Goal: Task Accomplishment & Management: Manage account settings

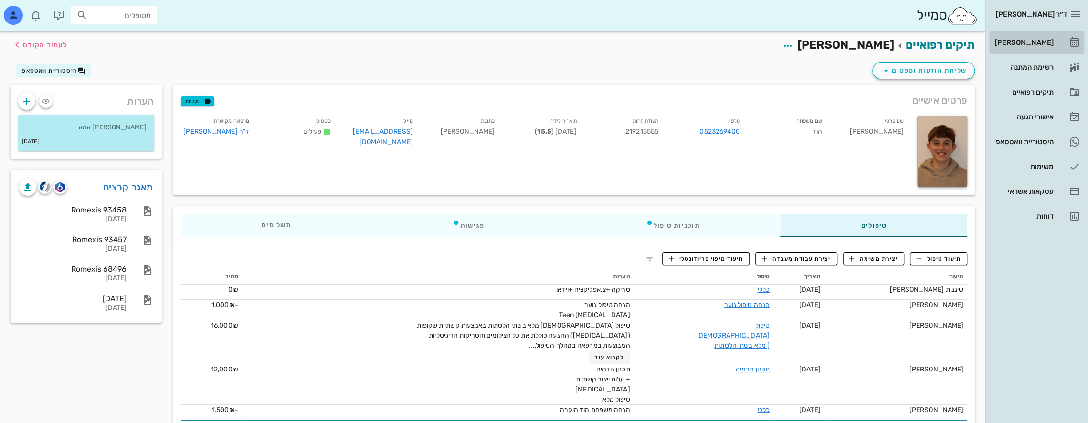
click at [1044, 43] on div "[PERSON_NAME]" at bounding box center [1023, 43] width 61 height 8
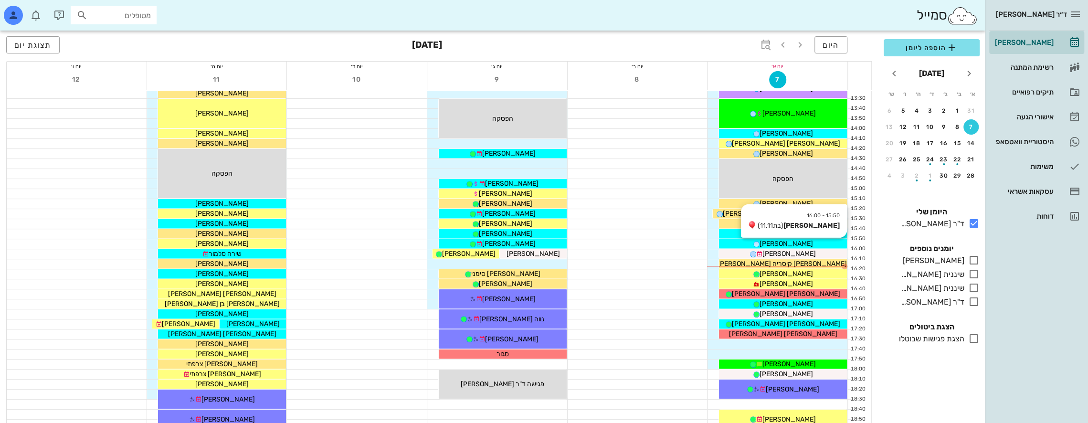
scroll to position [382, 0]
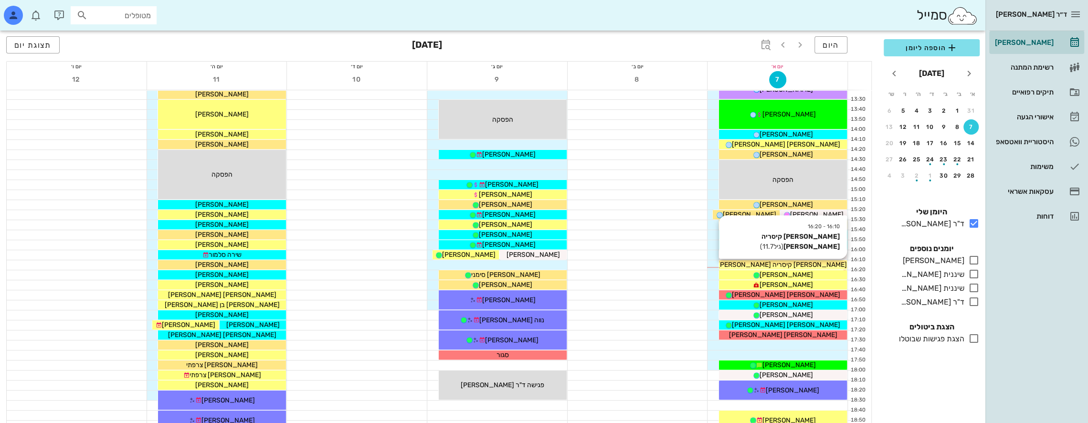
click at [786, 263] on span "[PERSON_NAME] קיסריה [PERSON_NAME]" at bounding box center [781, 265] width 129 height 8
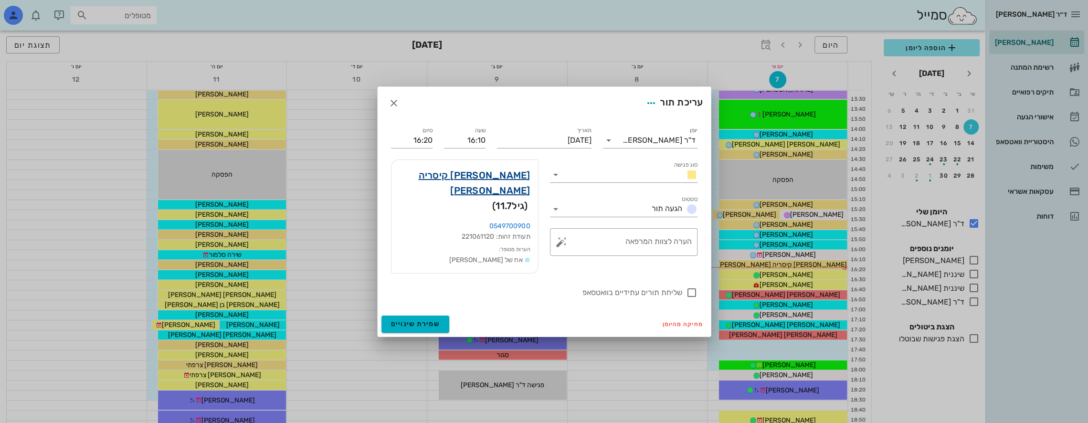
click at [501, 185] on link "[PERSON_NAME] קיסריה [PERSON_NAME]" at bounding box center [464, 183] width 131 height 31
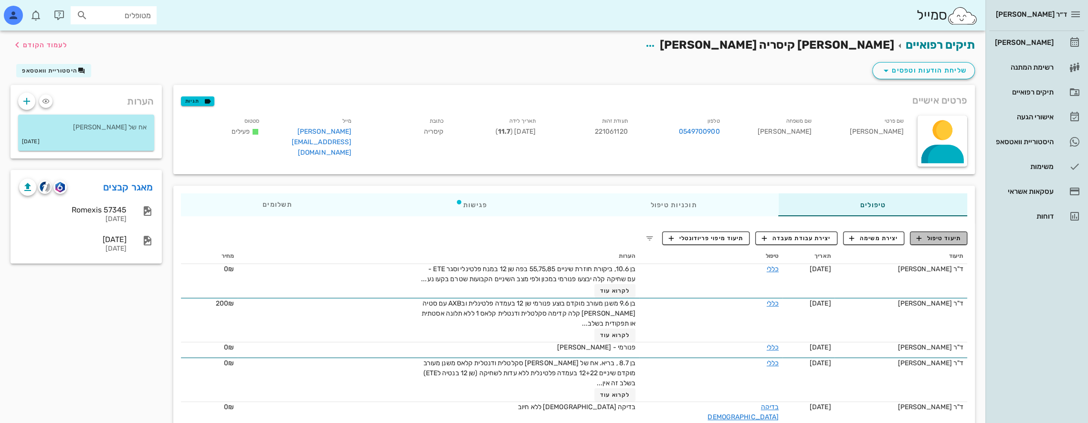
click at [951, 237] on span "תיעוד טיפול" at bounding box center [938, 238] width 44 height 9
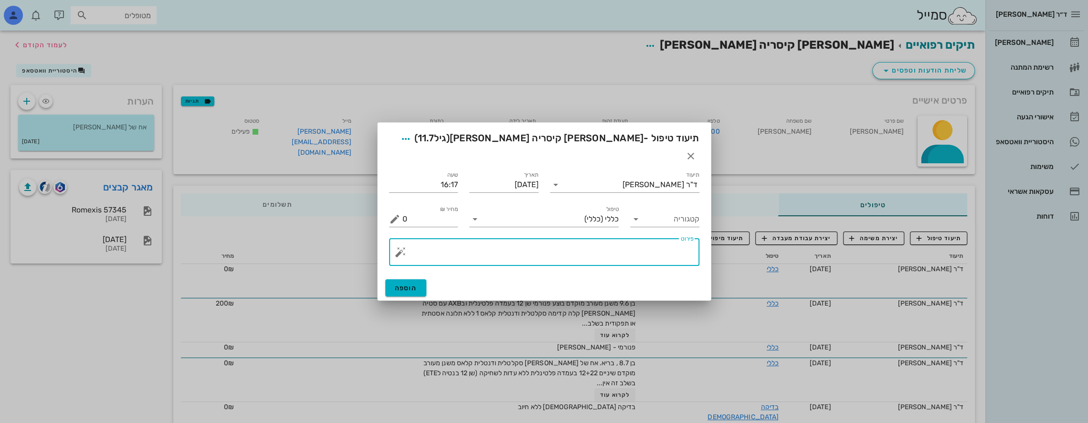
click at [652, 244] on textarea "פירוט" at bounding box center [547, 254] width 291 height 23
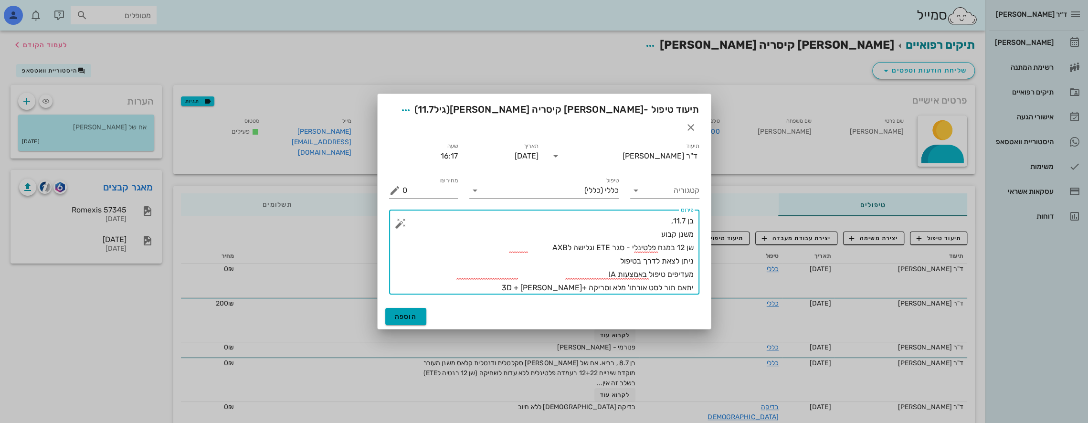
type textarea "בן 11.7, משנן קבוע שן 12 במנח פלטינלי - סגר ETE וגלישה לAXB ניתן לצאת לדרך בטיפ…"
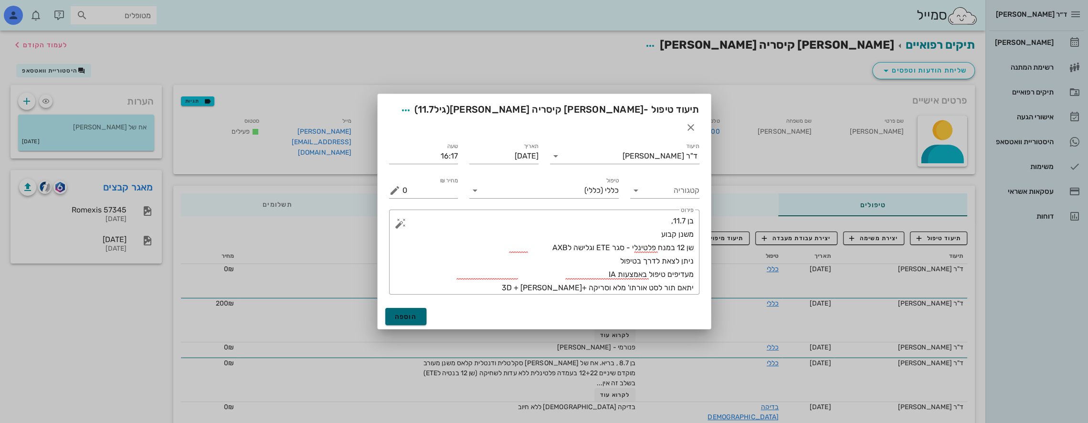
click at [403, 313] on span "הוספה" at bounding box center [406, 317] width 22 height 8
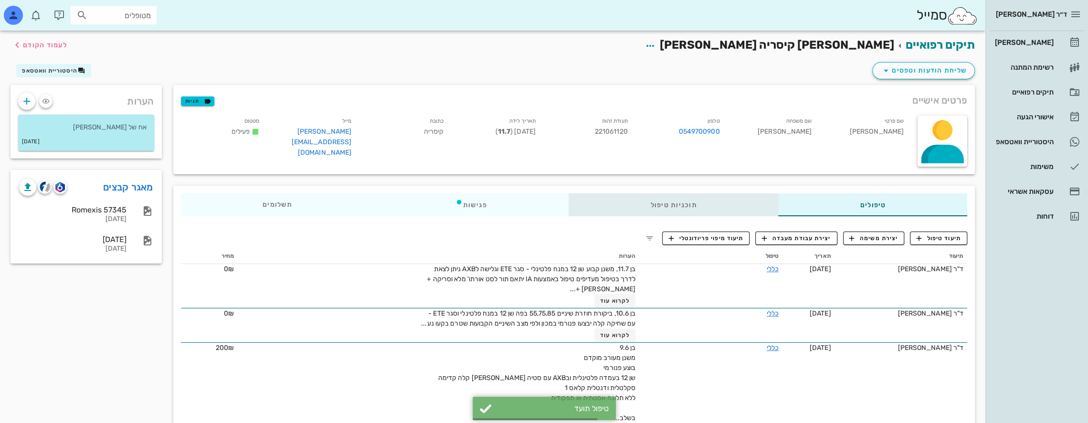
click at [658, 203] on div "תוכניות טיפול" at bounding box center [673, 204] width 210 height 23
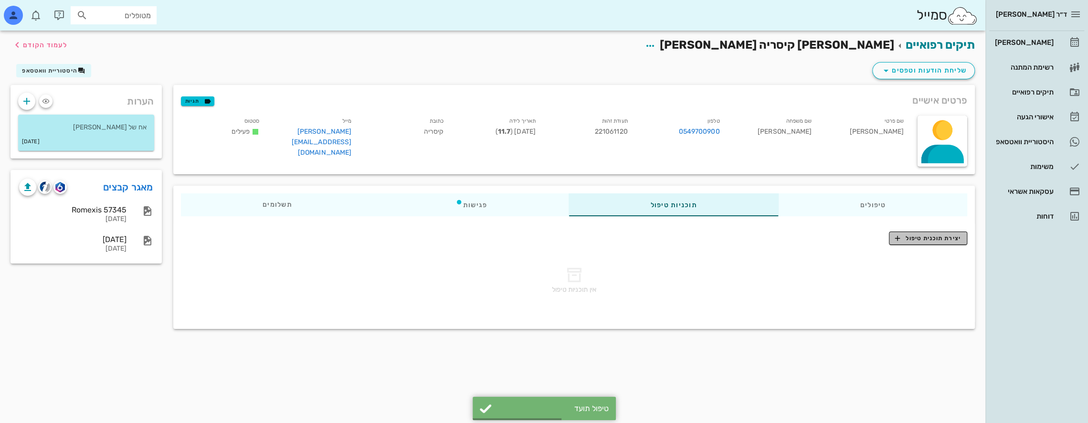
click at [913, 238] on span "יצירת תוכנית טיפול" at bounding box center [927, 238] width 65 height 9
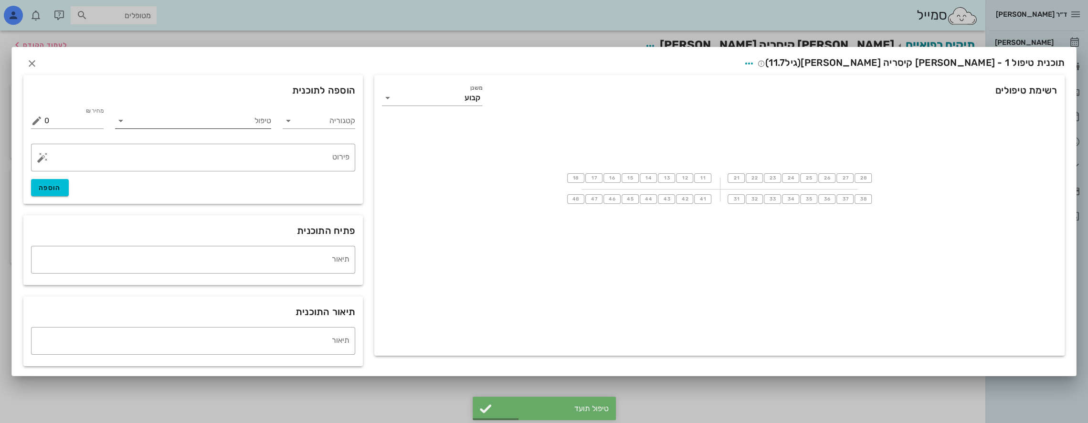
click at [219, 120] on input "טיפול" at bounding box center [199, 120] width 143 height 15
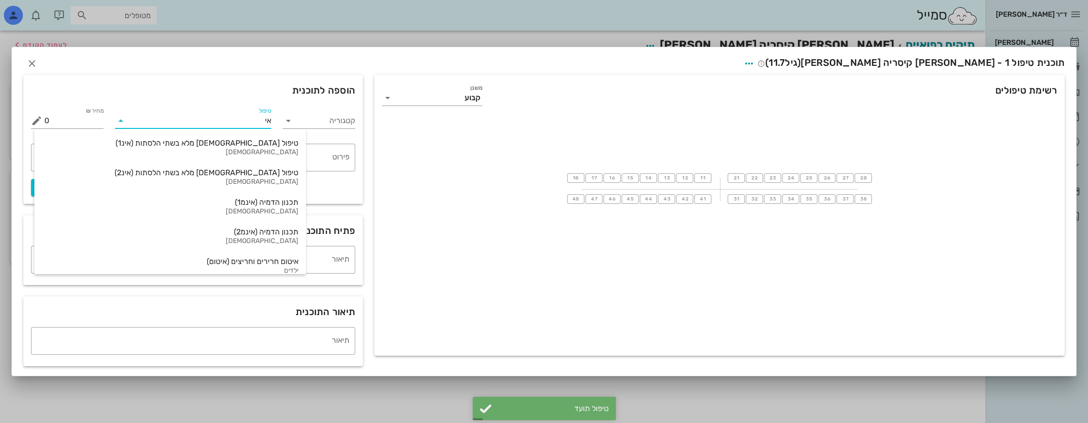
type input "אינ"
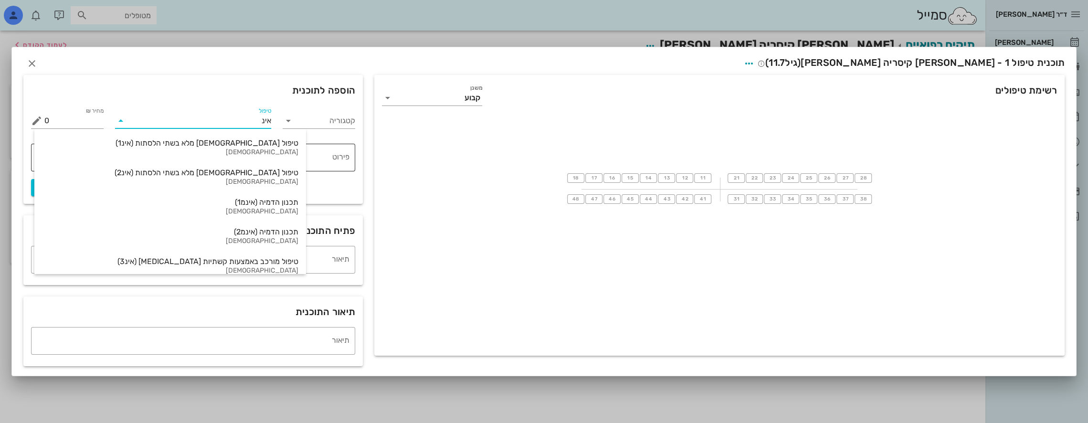
click at [204, 145] on div "טיפול [DEMOGRAPHIC_DATA] מלא בשתי הלסתות (אינ1)" at bounding box center [170, 142] width 256 height 9
type input "16000"
type textarea "באמצעות קשתיות שקופות ([MEDICAL_DATA]) ההצעה כוללת את כל הצילומים והסריקות הדיג…"
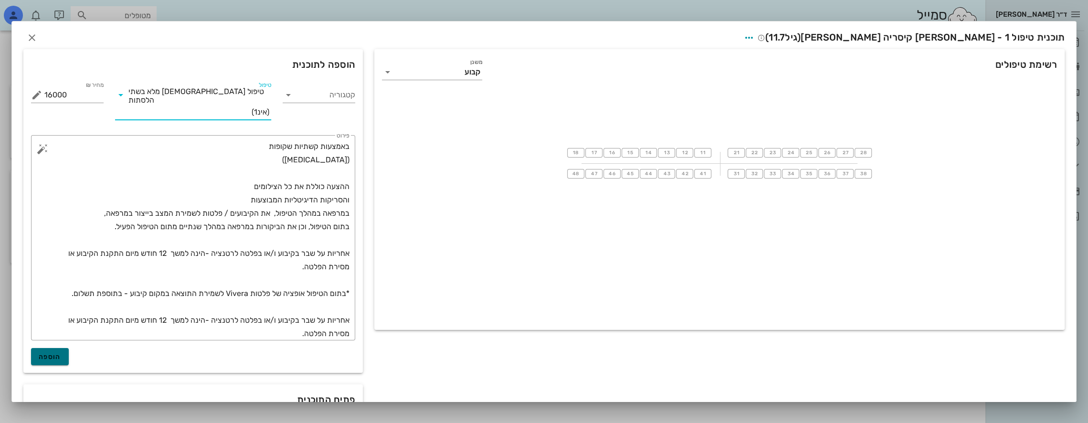
click at [61, 353] on span "הוספה" at bounding box center [50, 357] width 22 height 8
type input "0"
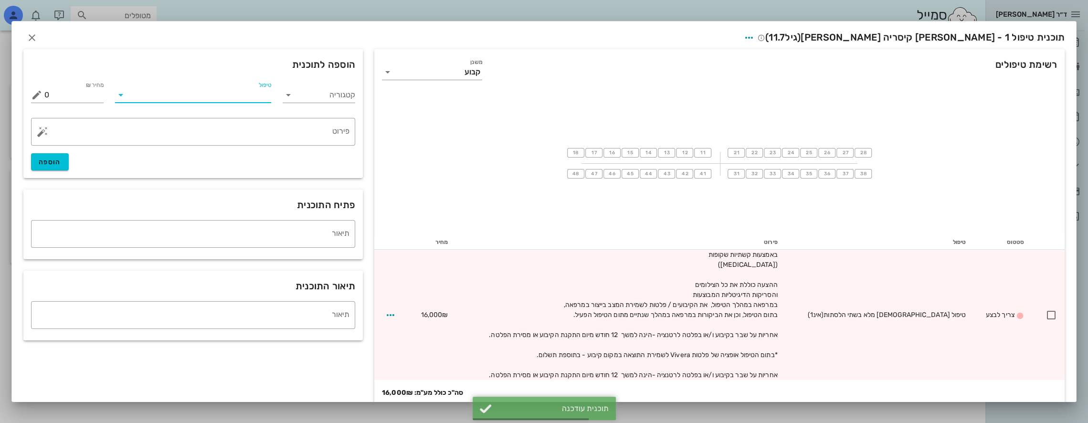
click at [218, 94] on input "טיפול" at bounding box center [199, 94] width 143 height 15
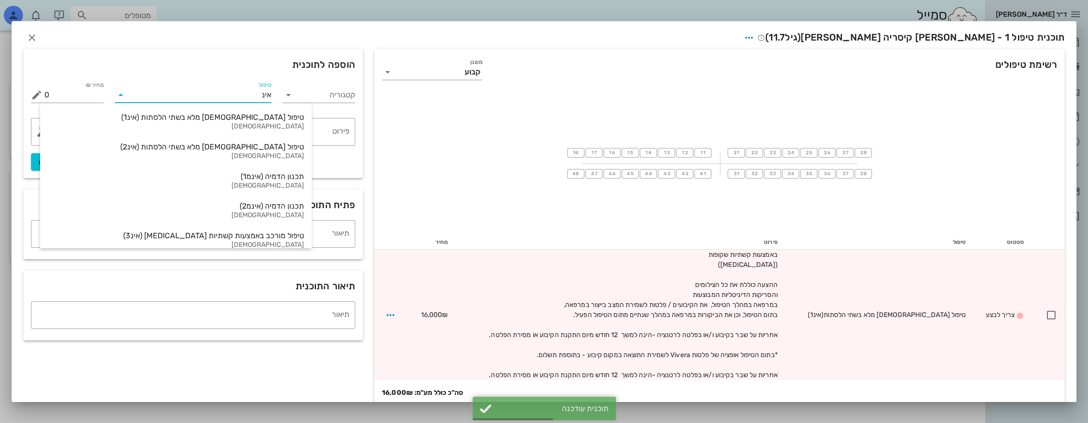
type input "אינמ"
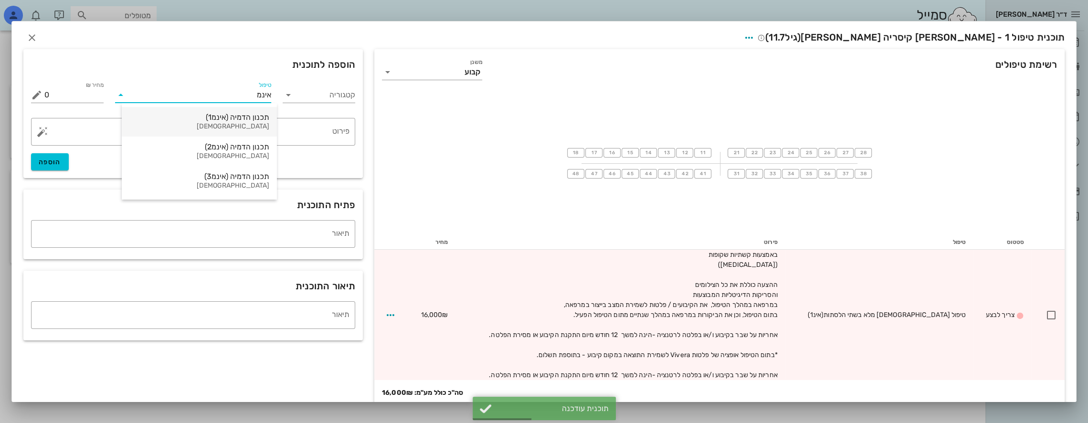
click at [220, 115] on div "תכנון הדמיה (אינמ1)" at bounding box center [199, 117] width 140 height 9
type input "12000"
type textarea "+ עלות ייצור קשתיות [MEDICAL_DATA] טיפול מלא"
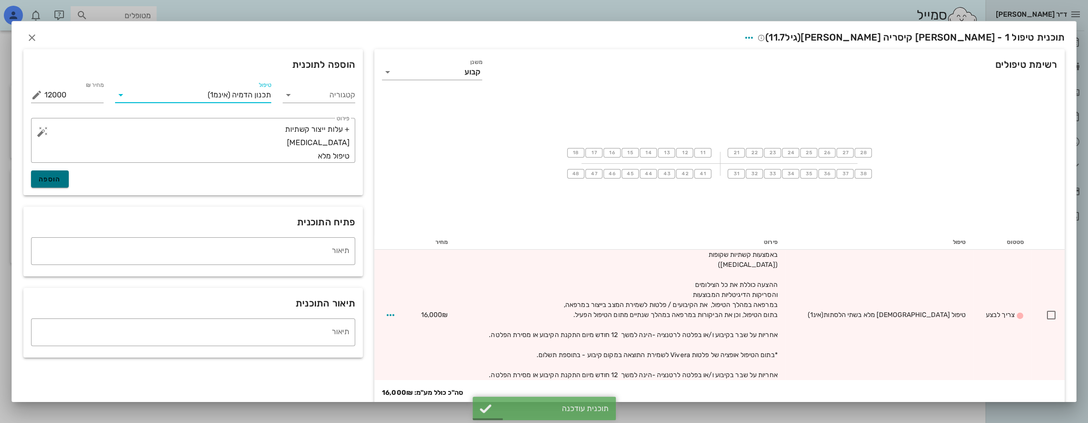
click at [61, 180] on span "הוספה" at bounding box center [50, 179] width 22 height 8
type input "0"
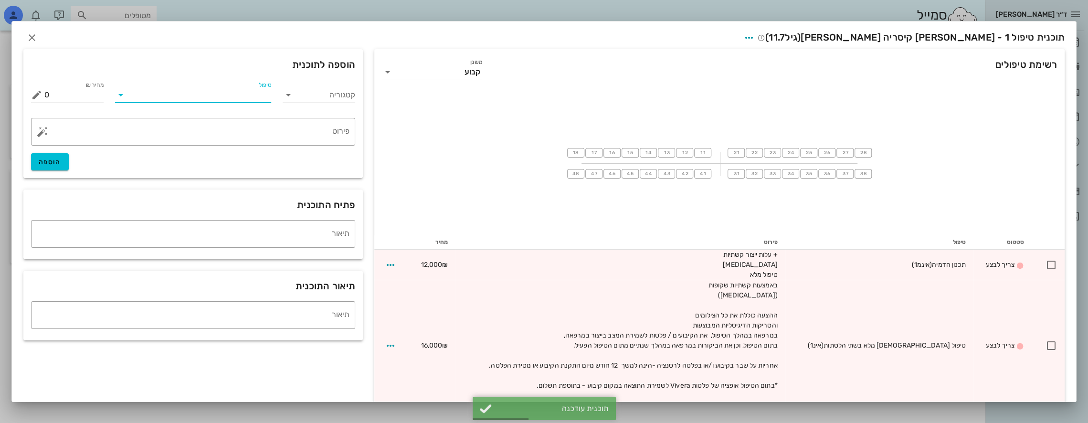
click at [241, 94] on input "טיפול" at bounding box center [199, 94] width 143 height 15
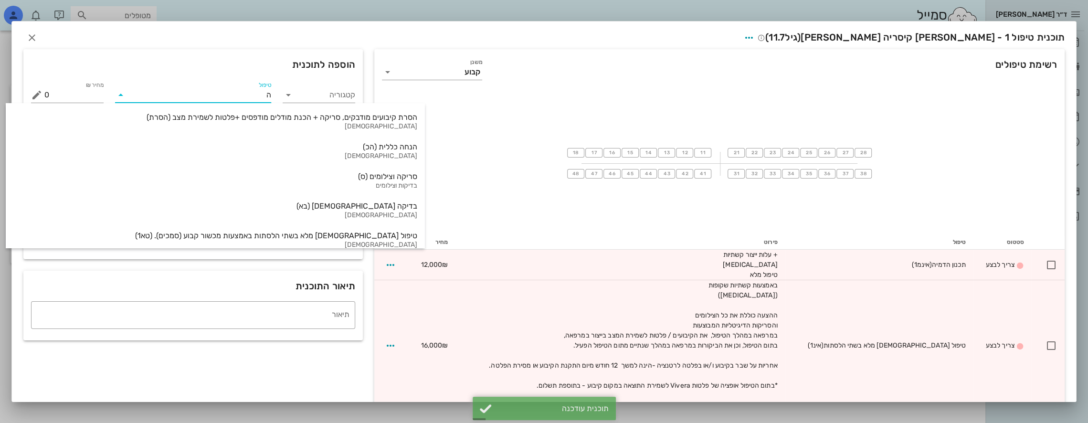
type input "הנ"
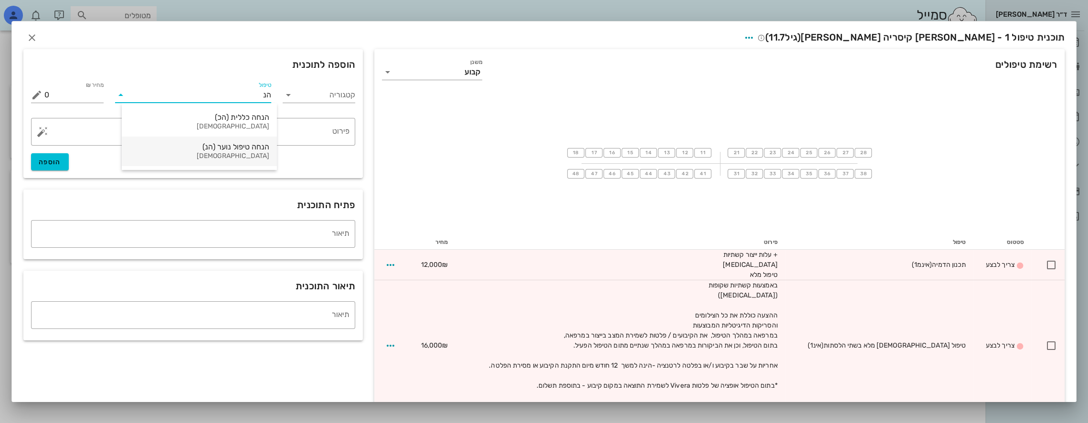
click at [245, 147] on div "הנחה טיפול נוער (הנ)" at bounding box center [199, 146] width 140 height 9
type input "-1000"
type textarea "[MEDICAL_DATA] Teen"
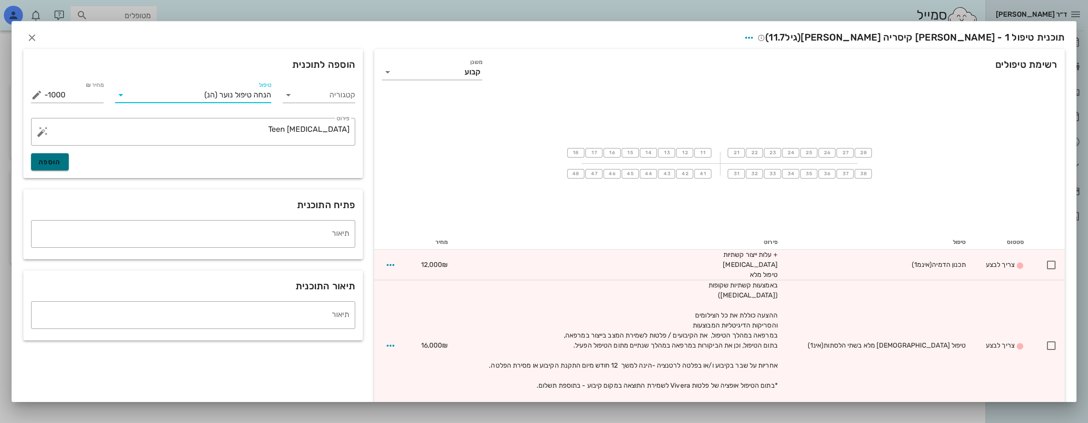
click at [57, 162] on span "הוספה" at bounding box center [50, 162] width 22 height 8
type input "0"
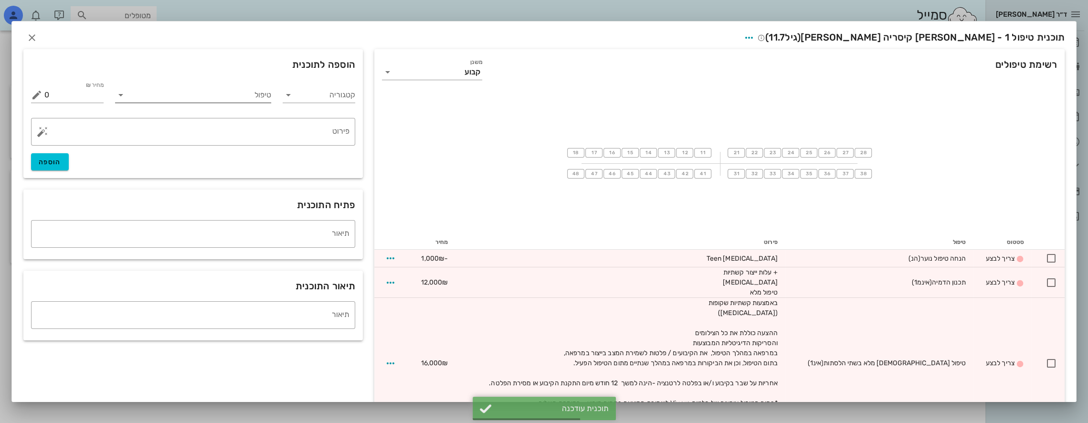
click at [247, 96] on input "טיפול" at bounding box center [199, 94] width 143 height 15
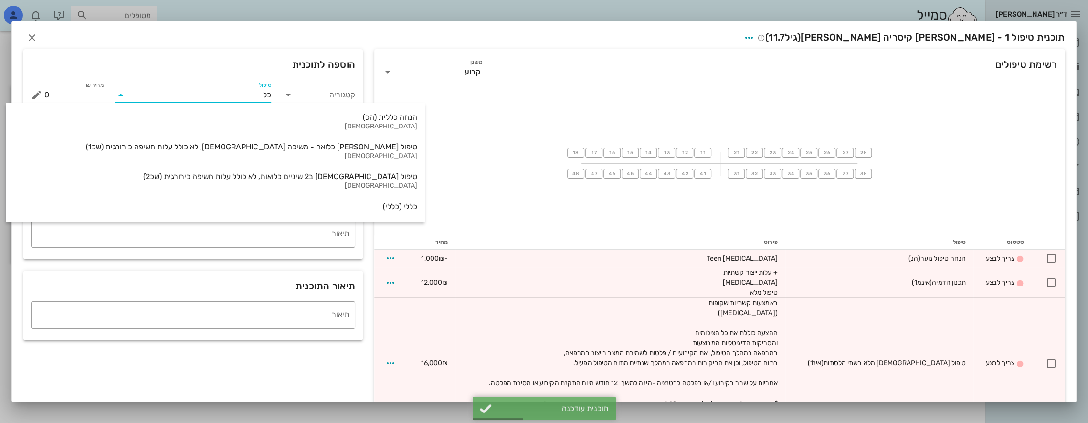
type input "כלל"
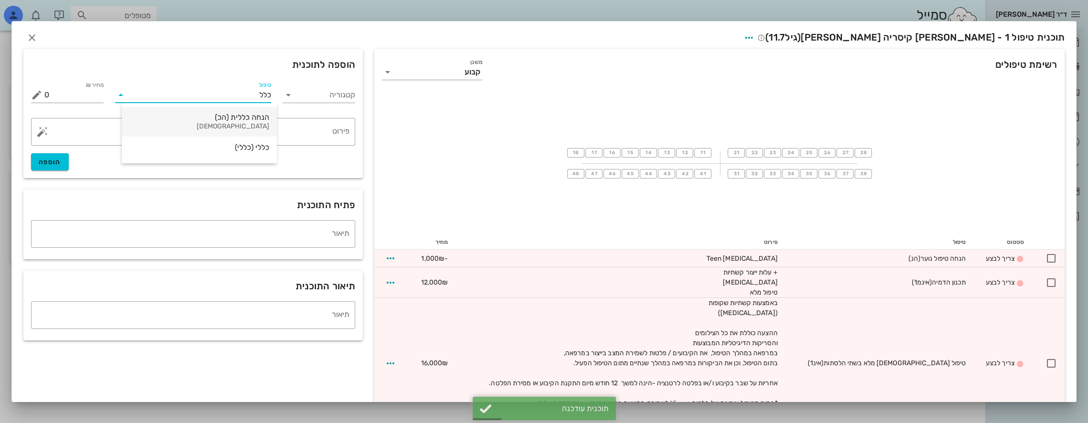
click at [257, 120] on div "הנחה כללית (הכ)" at bounding box center [199, 117] width 140 height 9
click at [279, 128] on textarea "פירוט" at bounding box center [196, 134] width 305 height 23
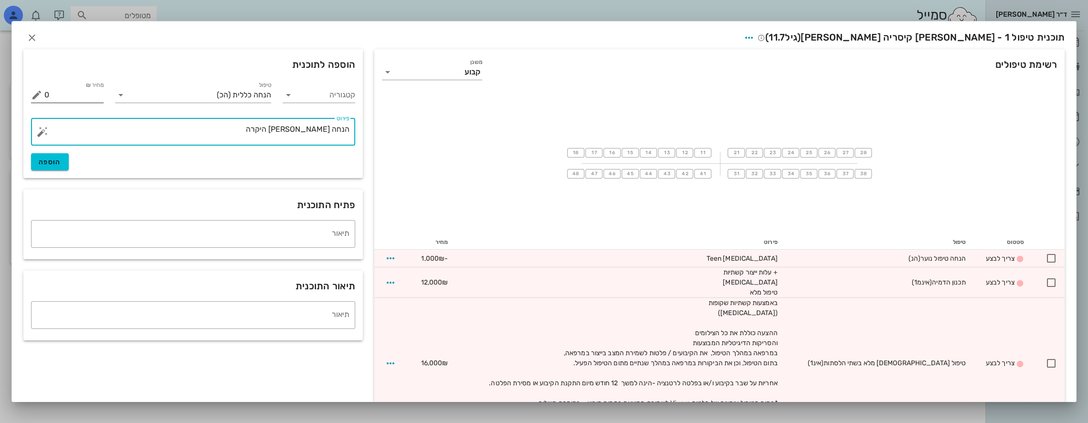
type textarea "הנחה [PERSON_NAME] היקרה"
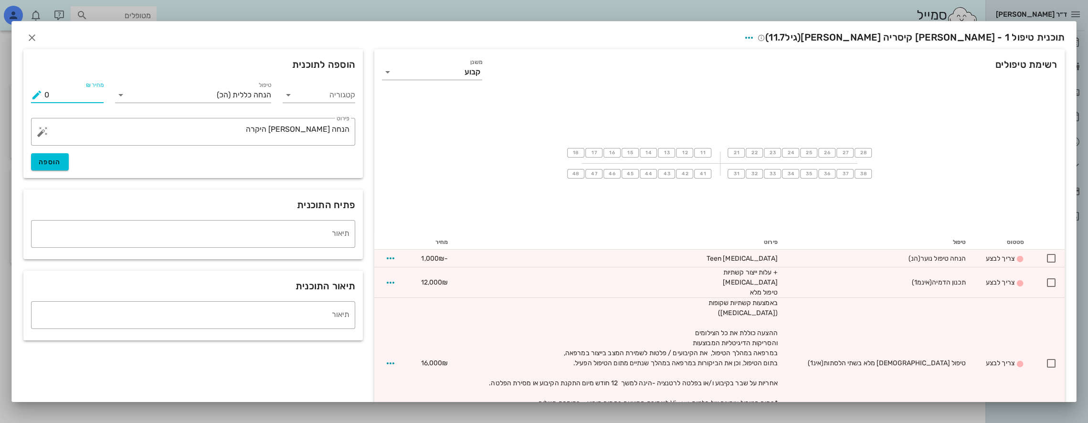
drag, startPoint x: 83, startPoint y: 96, endPoint x: 0, endPoint y: 105, distance: 83.1
click at [0, 105] on div "ד״ר [PERSON_NAME] [PERSON_NAME] רשימת המתנה תיקים רפואיים אישורי הגעה היסטוריית…" at bounding box center [544, 211] width 1088 height 423
click at [49, 163] on span "הוספה" at bounding box center [50, 162] width 22 height 8
type input "0"
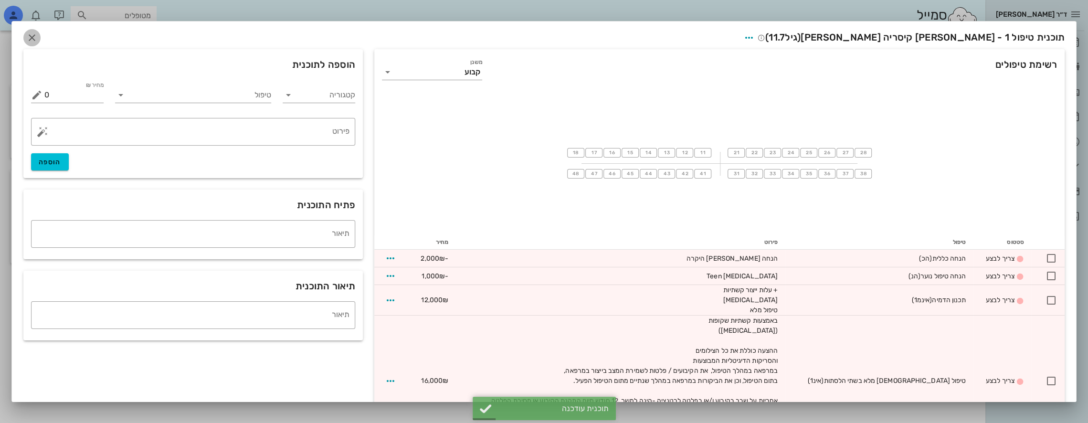
click at [38, 40] on icon "button" at bounding box center [31, 37] width 11 height 11
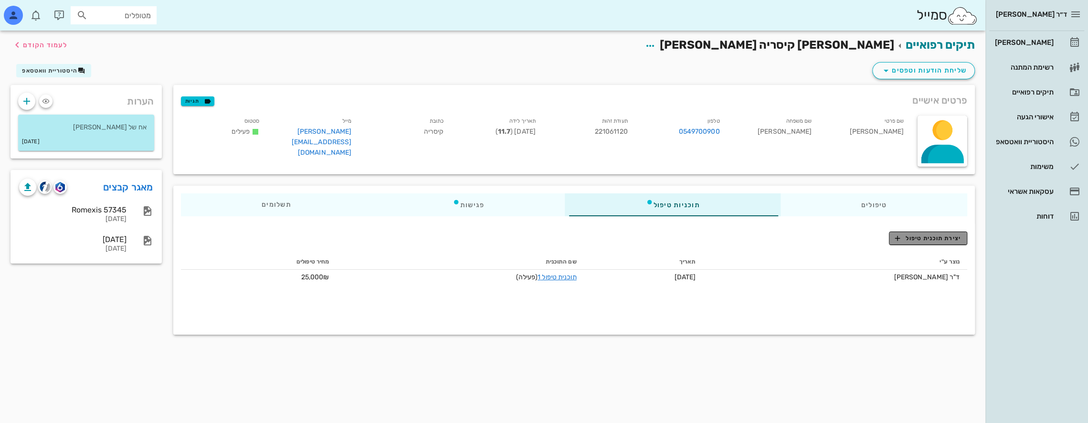
click at [929, 241] on span "יצירת תוכנית טיפול" at bounding box center [927, 238] width 65 height 9
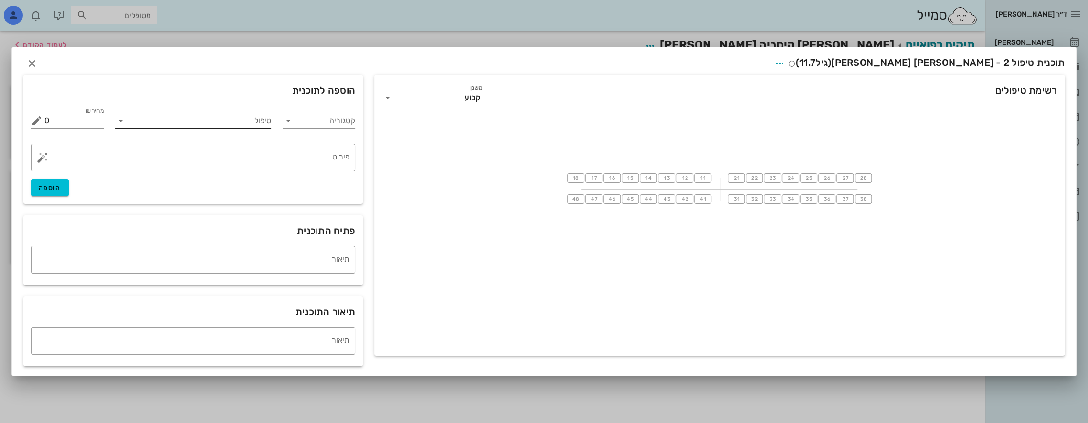
click at [234, 124] on input "טיפול" at bounding box center [199, 120] width 143 height 15
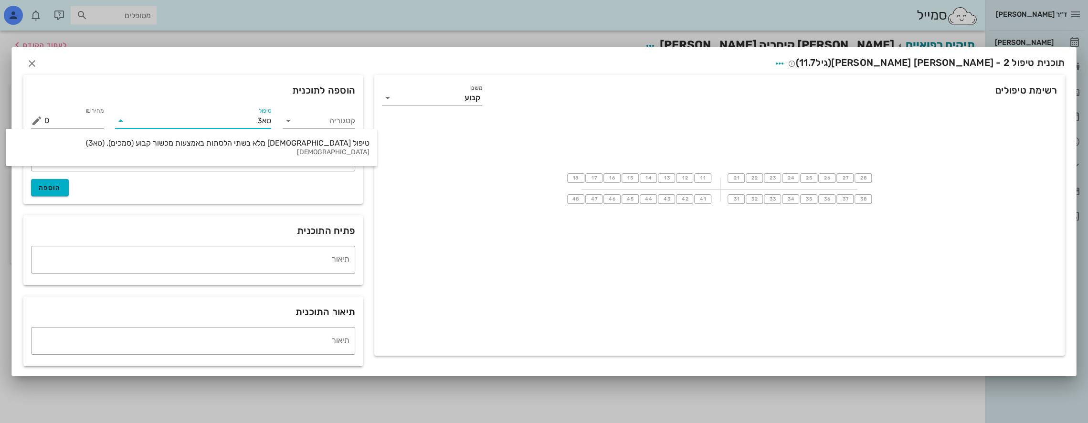
type input "טא3"
click at [54, 187] on span "הוספה" at bounding box center [50, 188] width 22 height 8
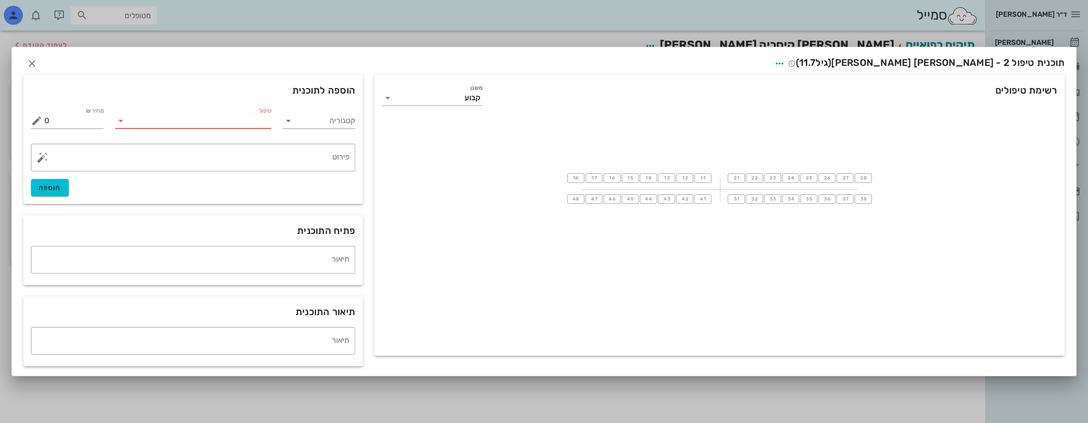
click at [199, 118] on input "טיפול" at bounding box center [199, 120] width 143 height 15
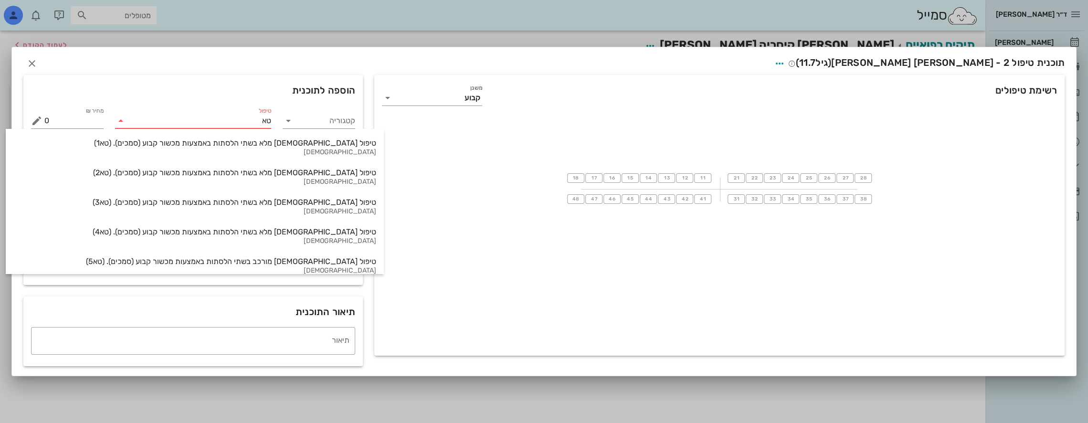
type input "טא3"
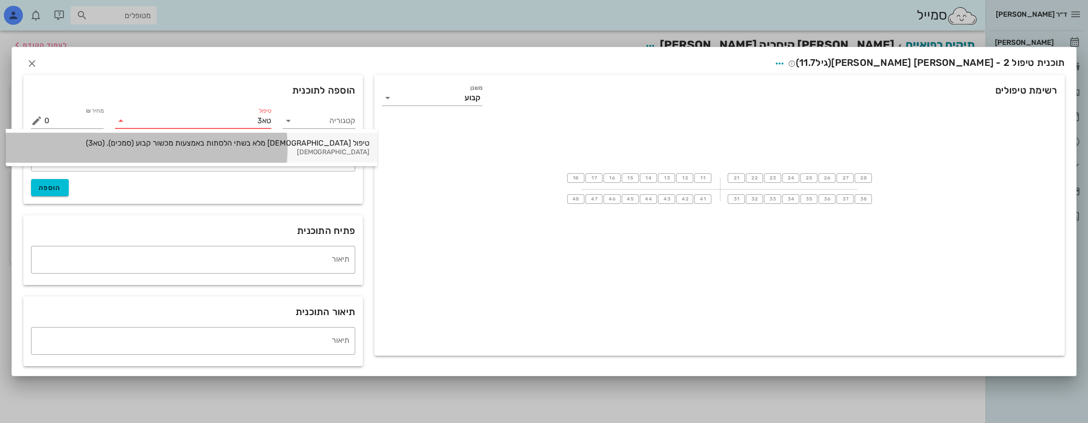
click at [126, 146] on div "טיפול [DEMOGRAPHIC_DATA] מלא בשתי הלסתות באמצעות מכשור קבוע (סמכים). (טא3)" at bounding box center [191, 142] width 356 height 9
type input "20000"
type textarea "ההצעה כוללת את כל הצילומים והסריקות הדיגיטליות המבוצעים במרפאה במהלך הטיפול, את…"
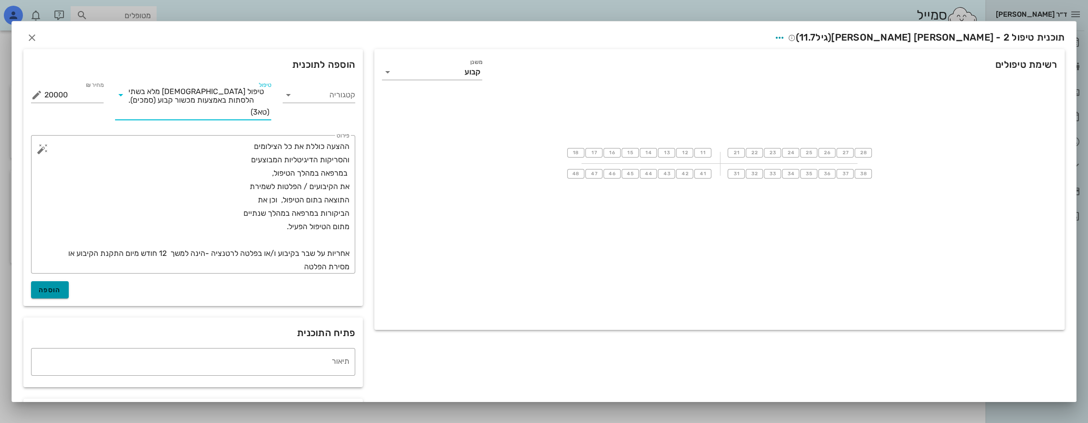
click at [60, 287] on span "הוספה" at bounding box center [50, 290] width 22 height 8
type input "0"
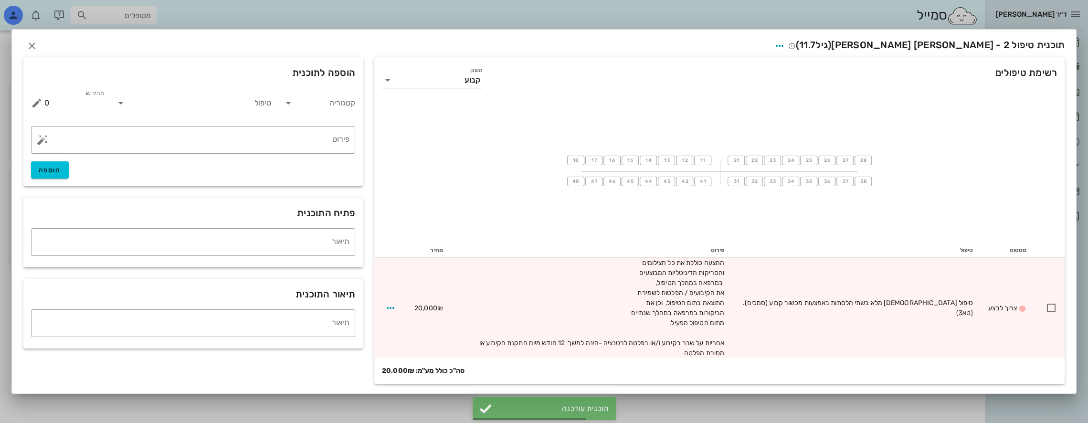
click at [193, 106] on input "טיפול" at bounding box center [199, 102] width 143 height 15
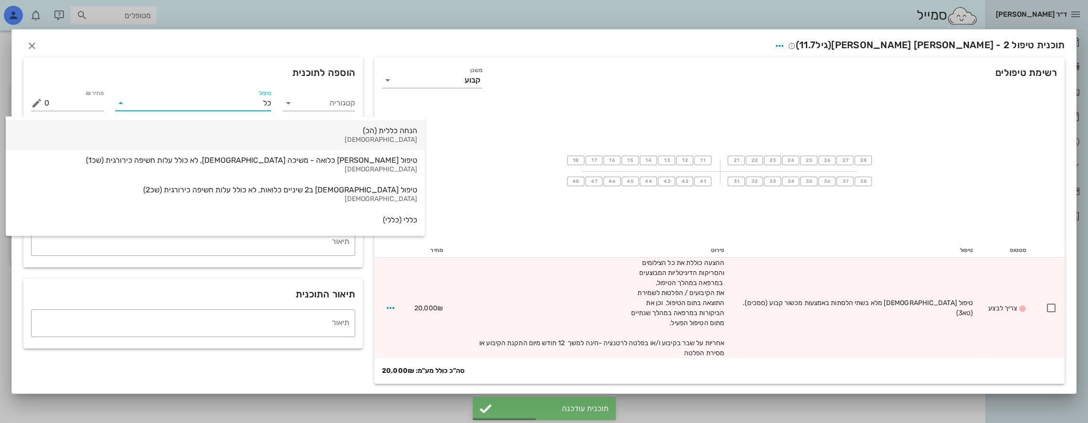
type input "כלל"
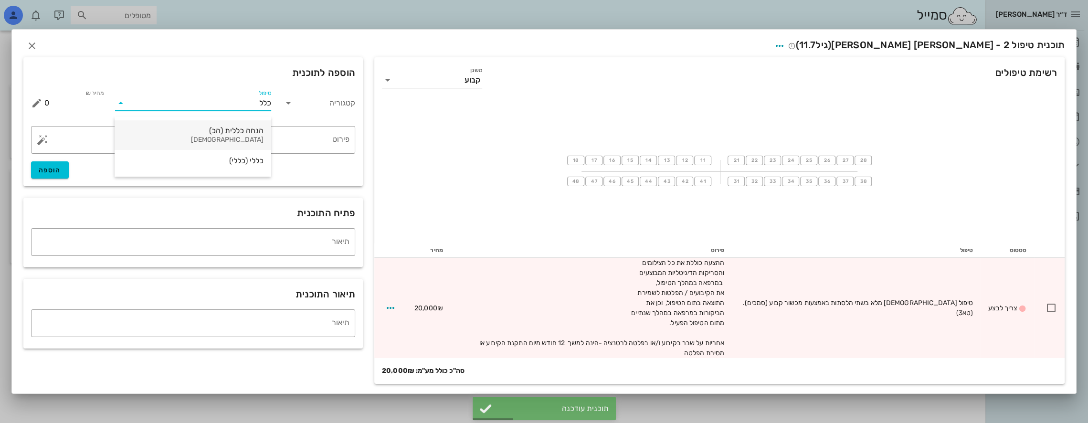
click at [252, 137] on div "[DEMOGRAPHIC_DATA]" at bounding box center [192, 140] width 141 height 8
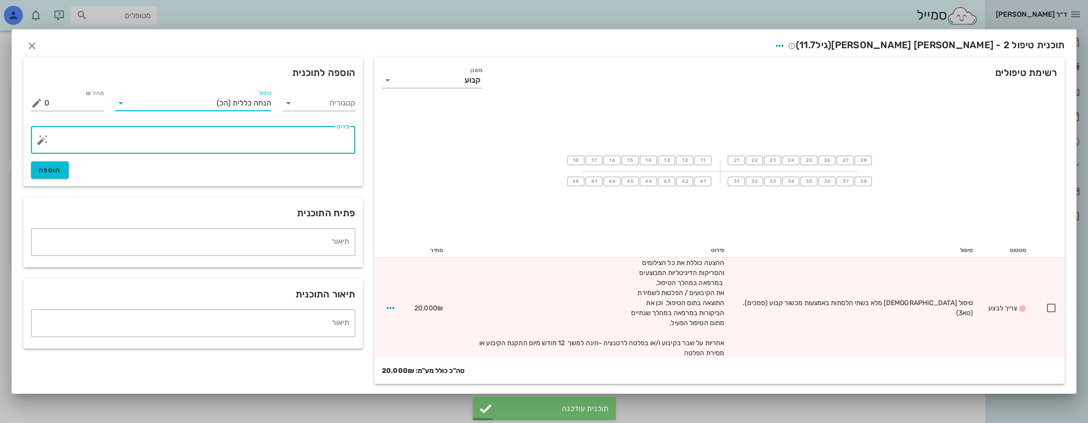
click at [269, 149] on textarea "פירוט" at bounding box center [196, 142] width 305 height 23
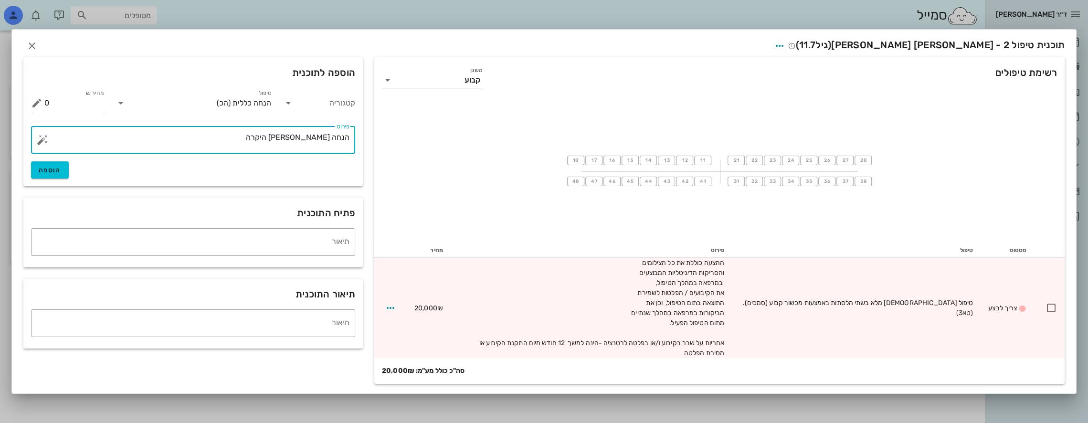
type textarea "הנחה [PERSON_NAME] היקרה"
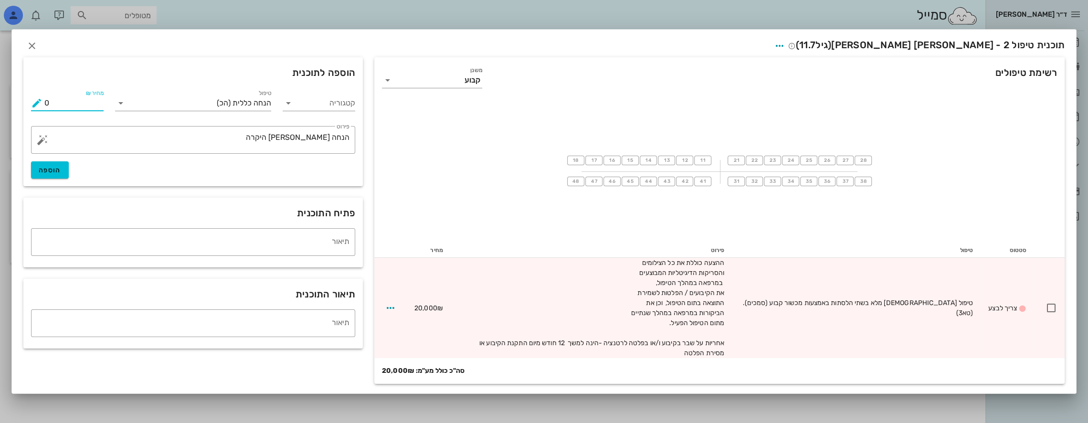
drag, startPoint x: 100, startPoint y: 114, endPoint x: 0, endPoint y: 117, distance: 100.3
click at [0, 117] on div "ד״ר [PERSON_NAME] [PERSON_NAME] רשימת המתנה תיקים רפואיים אישורי הגעה היסטוריית…" at bounding box center [544, 211] width 1088 height 423
click at [51, 174] on span "הוספה" at bounding box center [50, 170] width 22 height 8
type input "0"
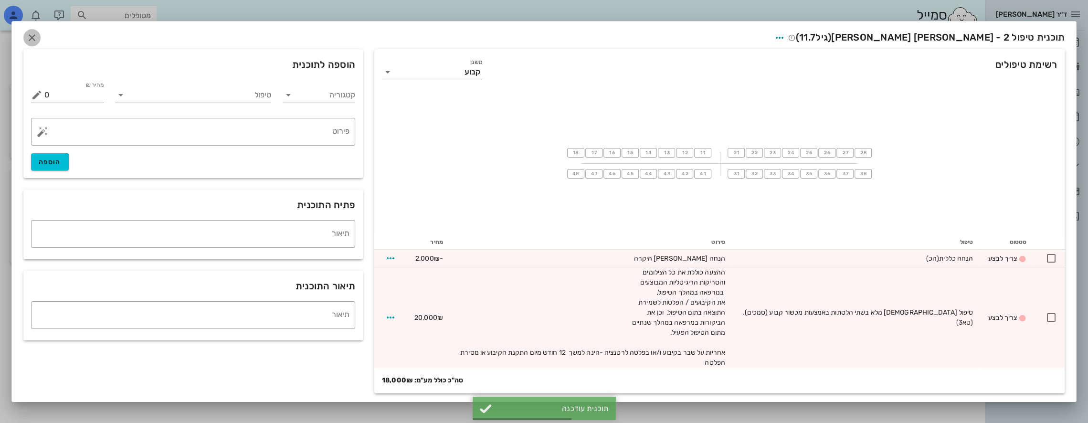
click at [30, 42] on icon "button" at bounding box center [31, 37] width 11 height 11
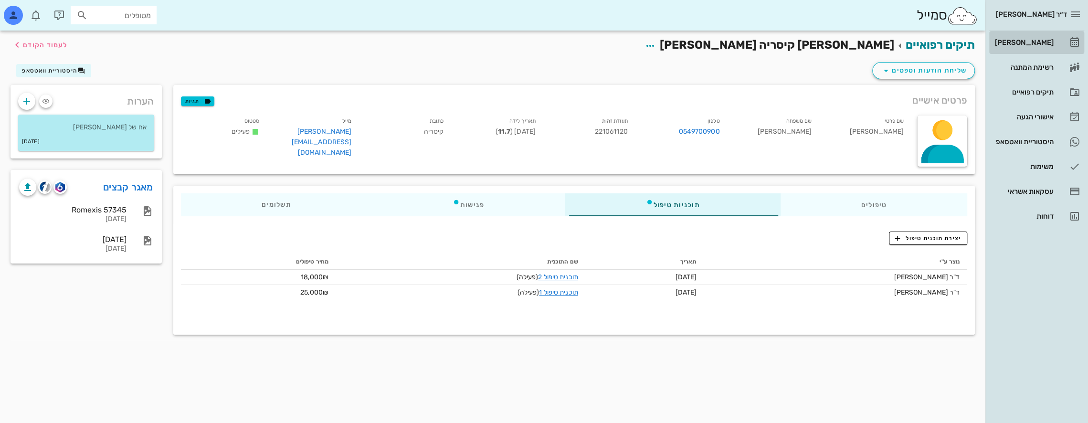
click at [1039, 41] on div "[PERSON_NAME]" at bounding box center [1023, 43] width 61 height 8
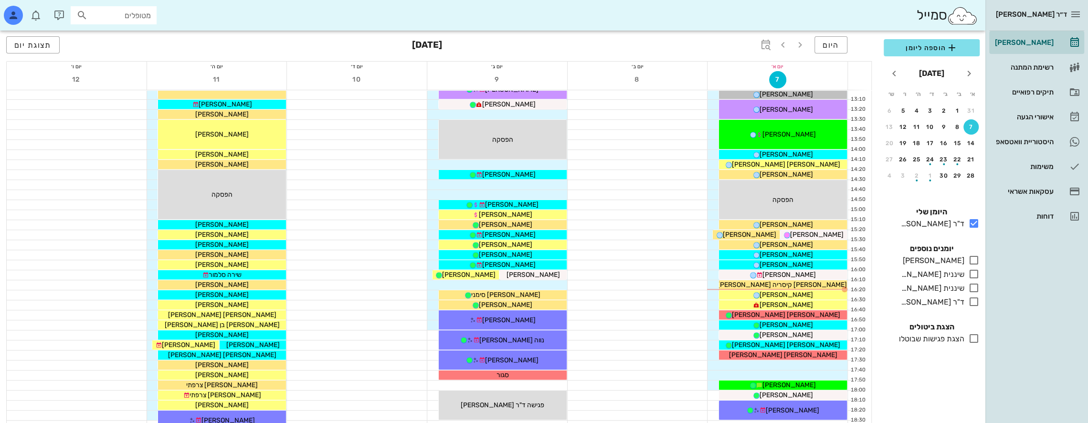
scroll to position [509, 0]
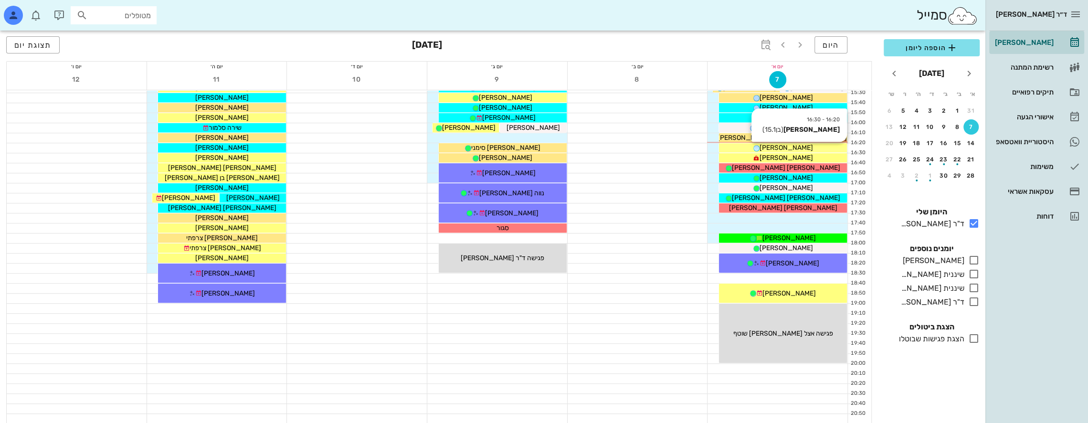
click at [793, 148] on span "[PERSON_NAME]" at bounding box center [785, 148] width 53 height 8
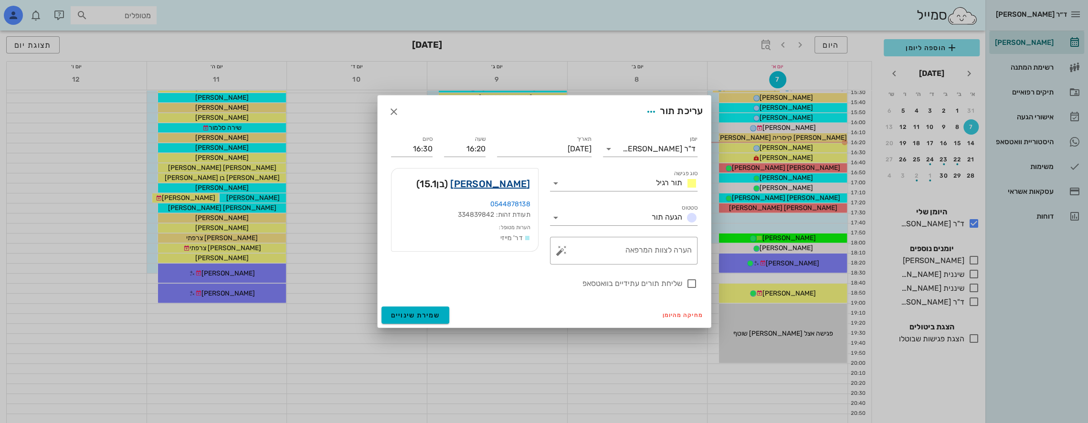
click at [516, 185] on link "[PERSON_NAME]" at bounding box center [490, 183] width 80 height 15
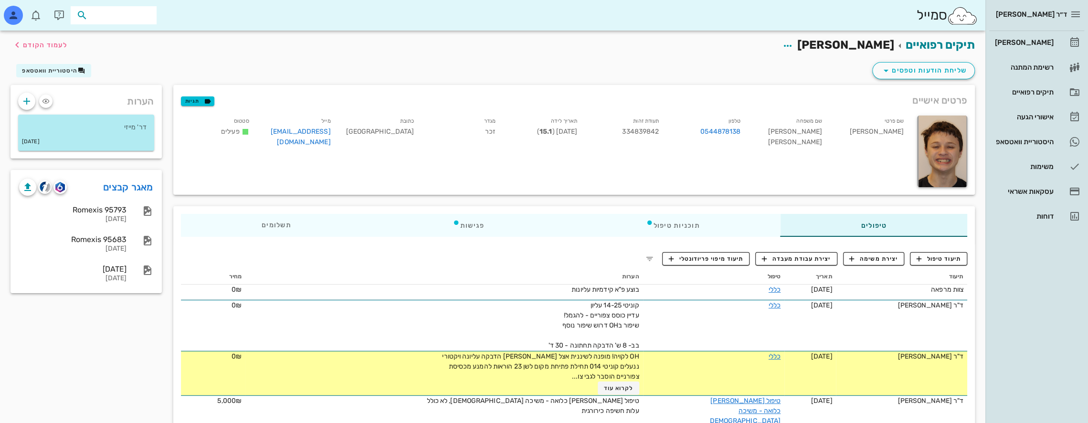
click at [137, 13] on input "text" at bounding box center [120, 15] width 61 height 12
type input "[PERSON_NAME]"
click at [138, 37] on div "[PERSON_NAME] 339446007" at bounding box center [96, 36] width 105 height 8
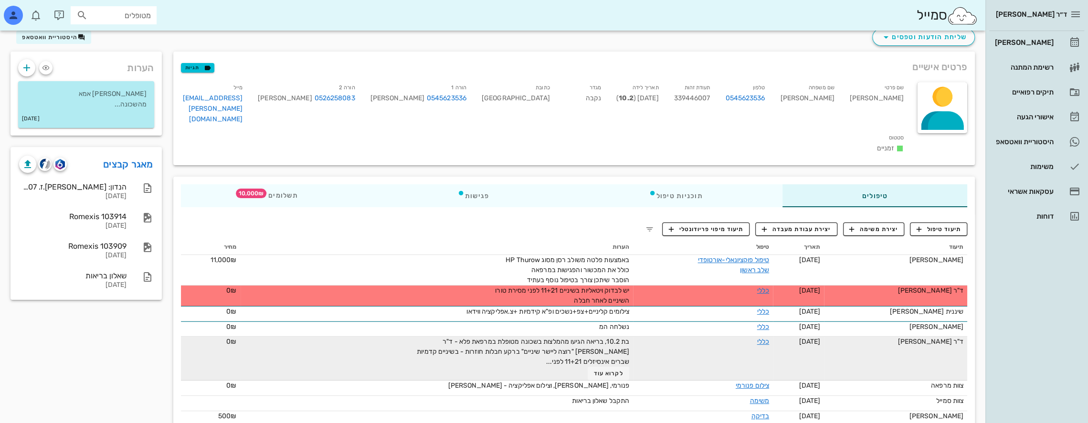
scroll to position [34, 0]
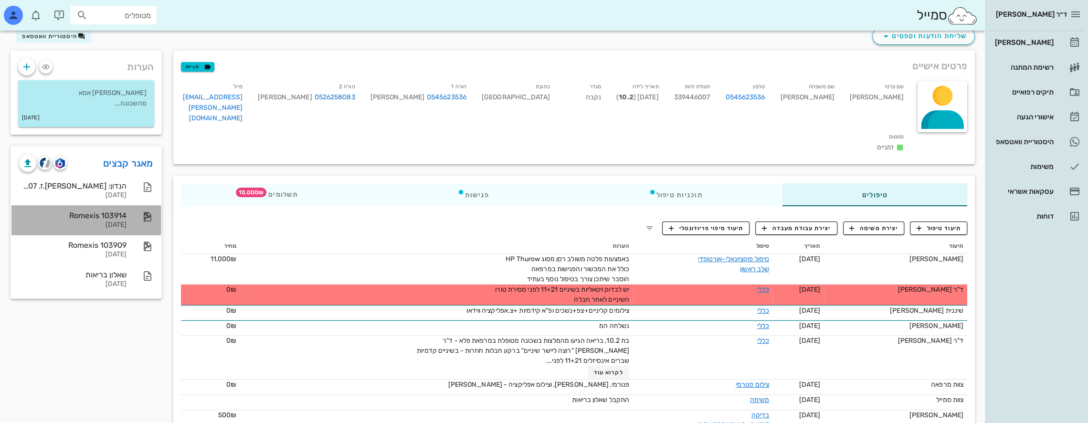
click at [114, 215] on div "Romexis 103914" at bounding box center [72, 215] width 107 height 9
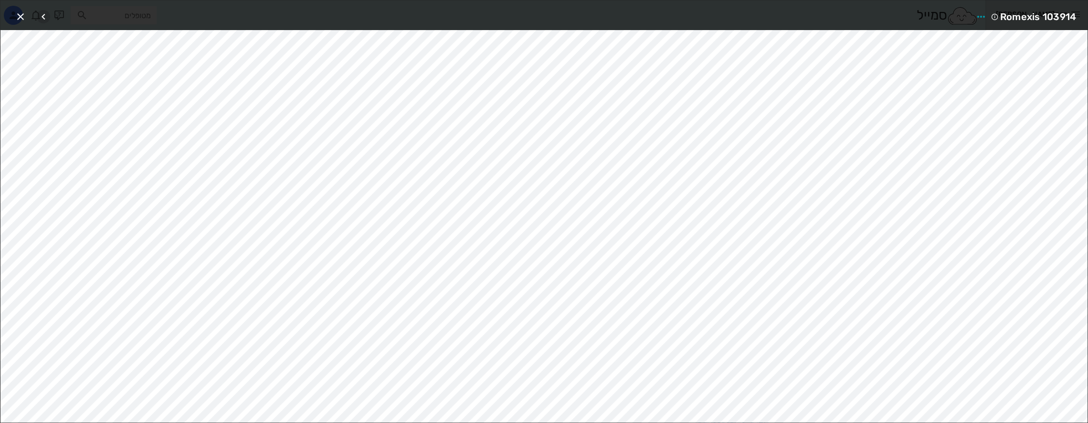
click at [40, 13] on icon "button" at bounding box center [43, 16] width 11 height 11
click at [16, 15] on icon "button" at bounding box center [20, 16] width 11 height 11
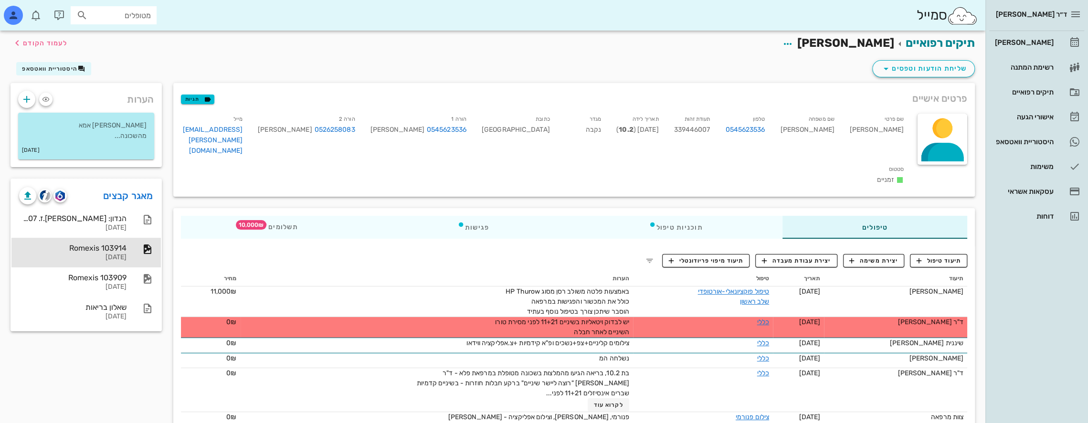
scroll to position [0, 0]
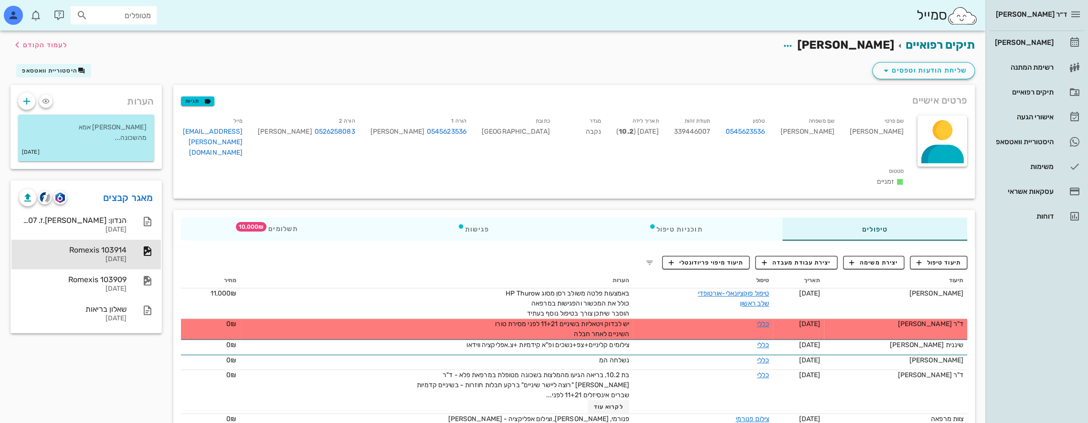
click at [37, 343] on div "הערות [PERSON_NAME] אמא מהשכונה... [DATE] מאגר קבצים הנדון: [PERSON_NAME] - ת.ז…" at bounding box center [86, 286] width 163 height 403
click at [119, 199] on link "מאגר קבצים" at bounding box center [128, 197] width 50 height 15
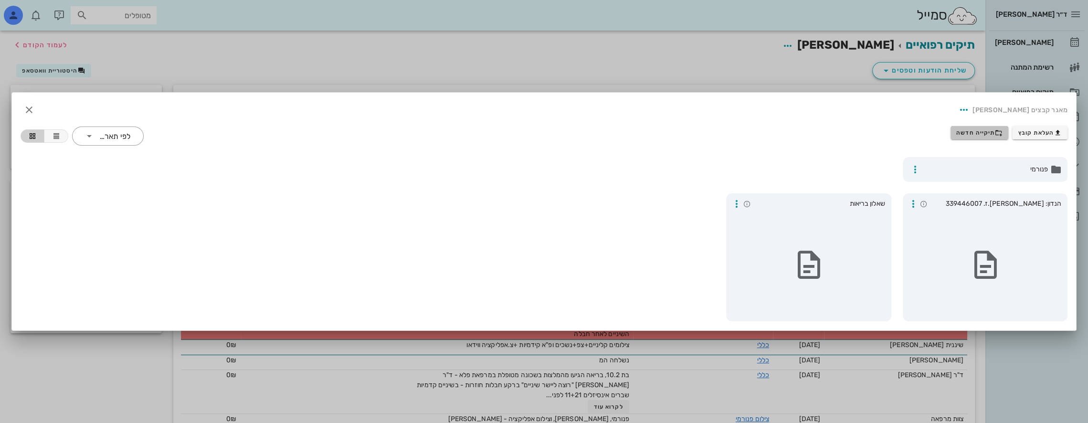
click at [975, 128] on button "תיקייה חדשה" at bounding box center [979, 132] width 58 height 13
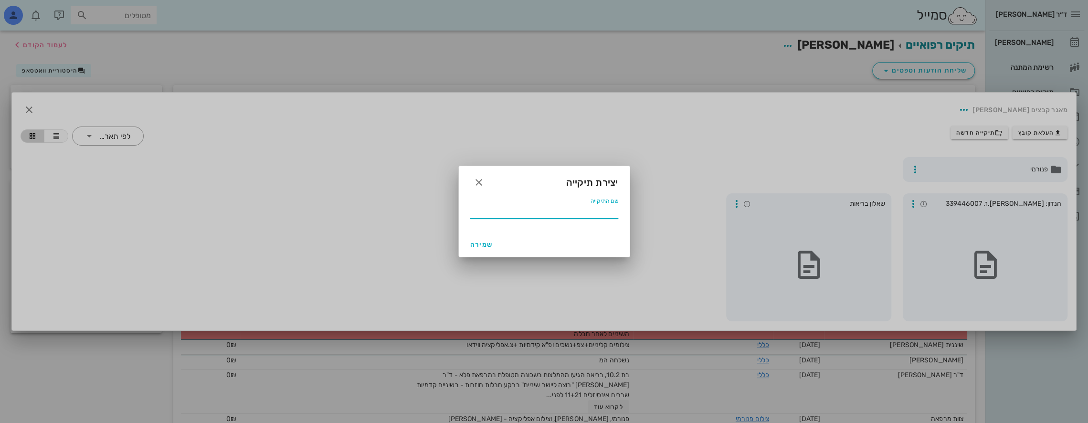
click at [599, 212] on input "שם התיקייה" at bounding box center [544, 210] width 148 height 15
type input "09 2025"
click at [485, 244] on span "שמירה" at bounding box center [481, 245] width 23 height 8
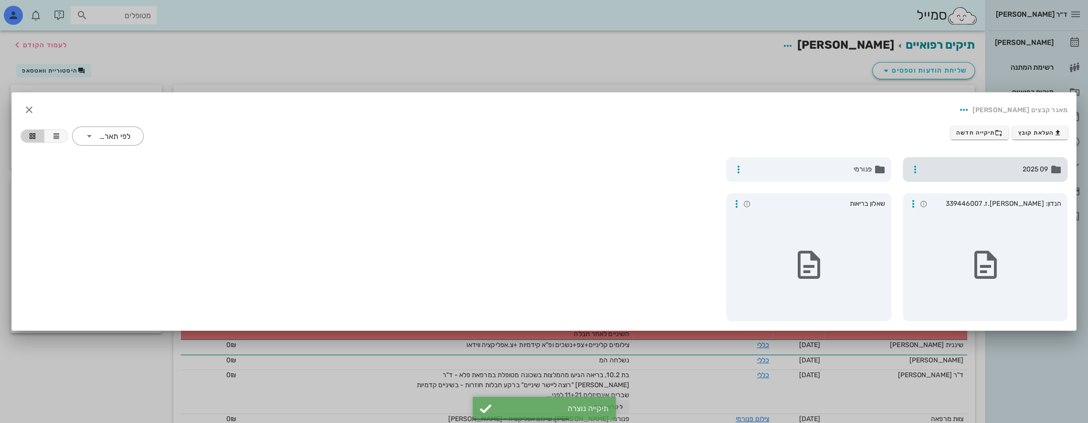
click at [1001, 171] on span "09 2025" at bounding box center [986, 169] width 124 height 10
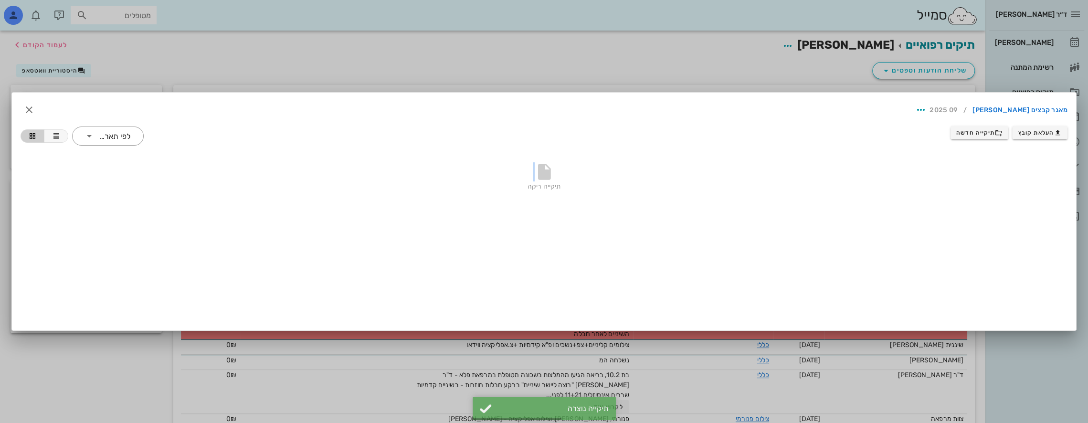
click at [1001, 171] on div "תיקייה ריקה" at bounding box center [544, 179] width 1047 height 67
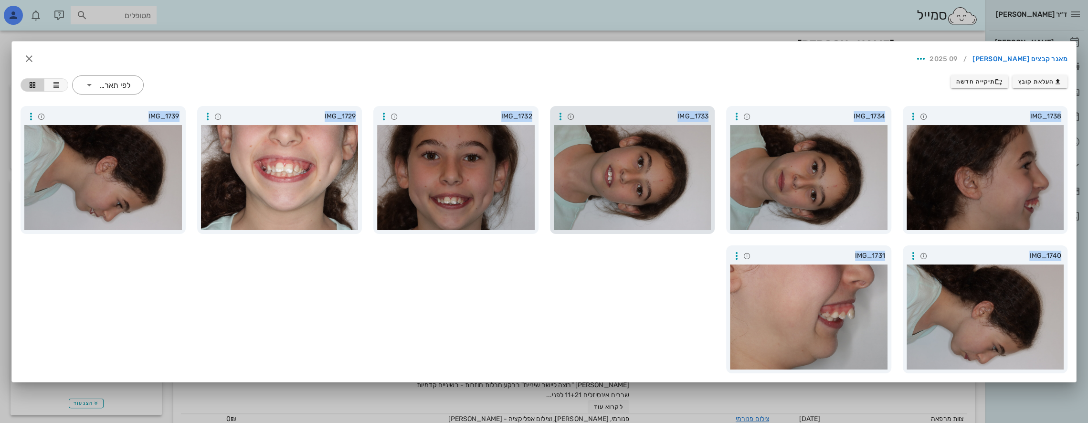
click at [654, 163] on div at bounding box center [632, 177] width 157 height 105
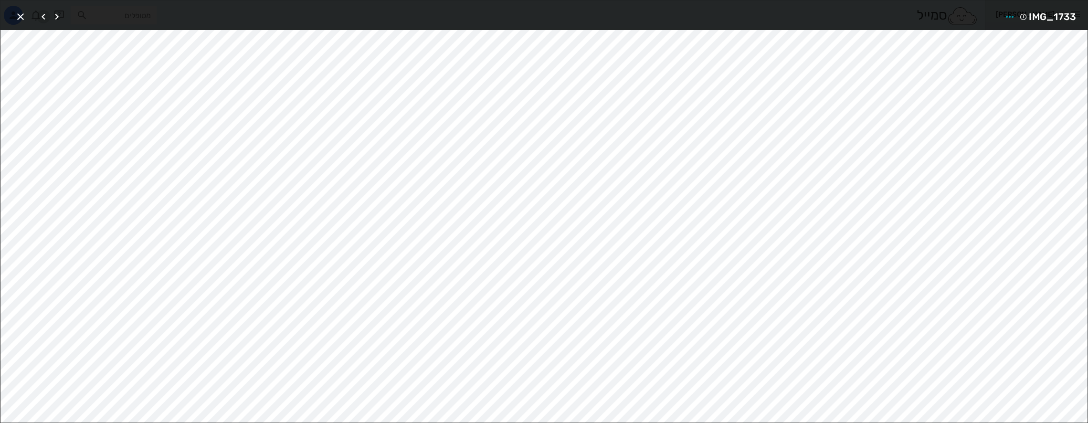
click at [42, 14] on icon "button" at bounding box center [43, 16] width 11 height 11
click at [1015, 14] on icon "button" at bounding box center [1009, 16] width 11 height 11
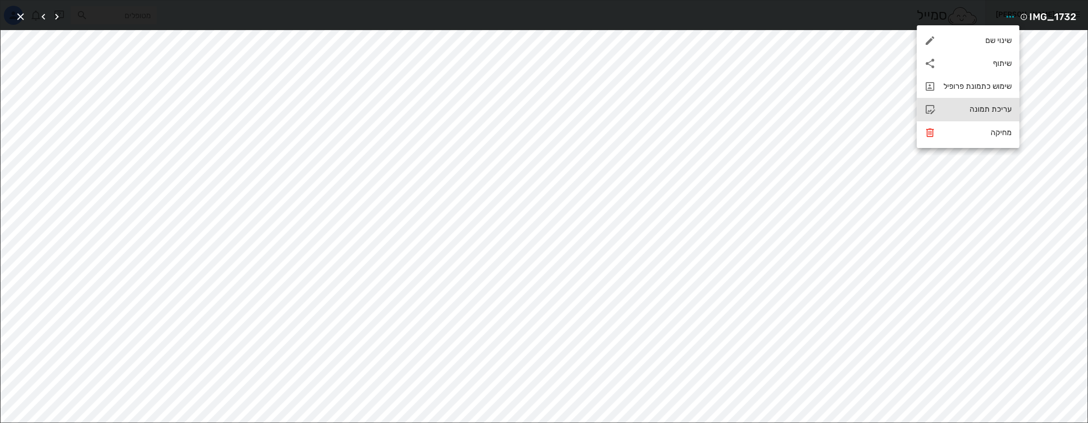
click at [975, 108] on div "עריכת תמונה" at bounding box center [977, 109] width 68 height 9
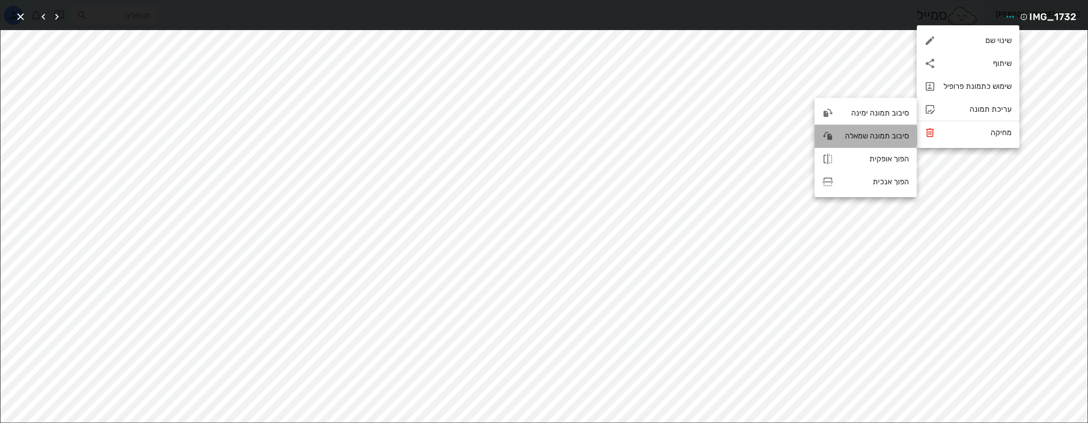
click at [875, 136] on div "סיבוב תמונה שמאלה" at bounding box center [875, 135] width 68 height 9
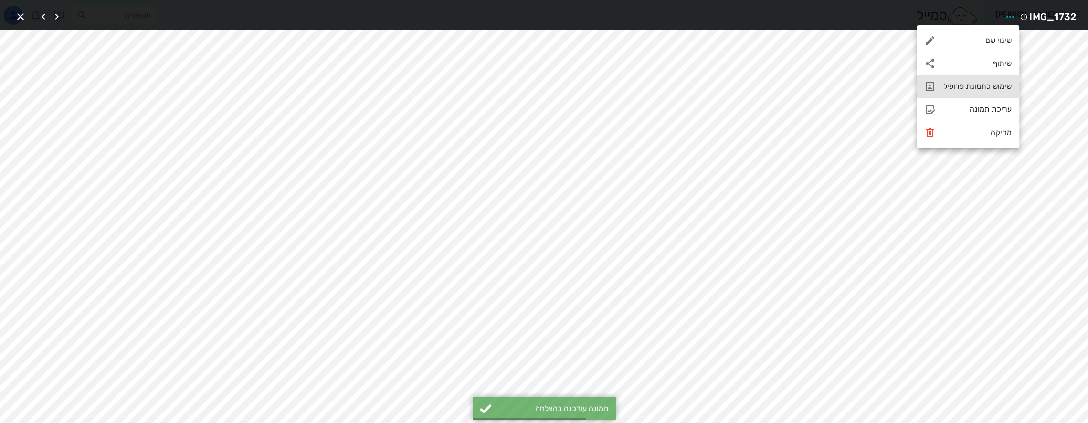
click at [971, 85] on div "שימוש כתמונת פרופיל" at bounding box center [977, 86] width 68 height 9
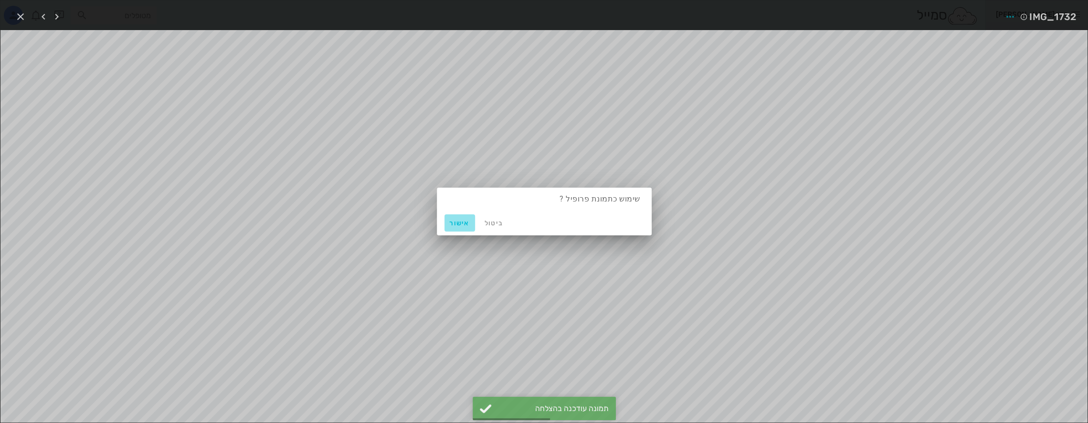
click at [460, 224] on span "אישור" at bounding box center [459, 223] width 23 height 8
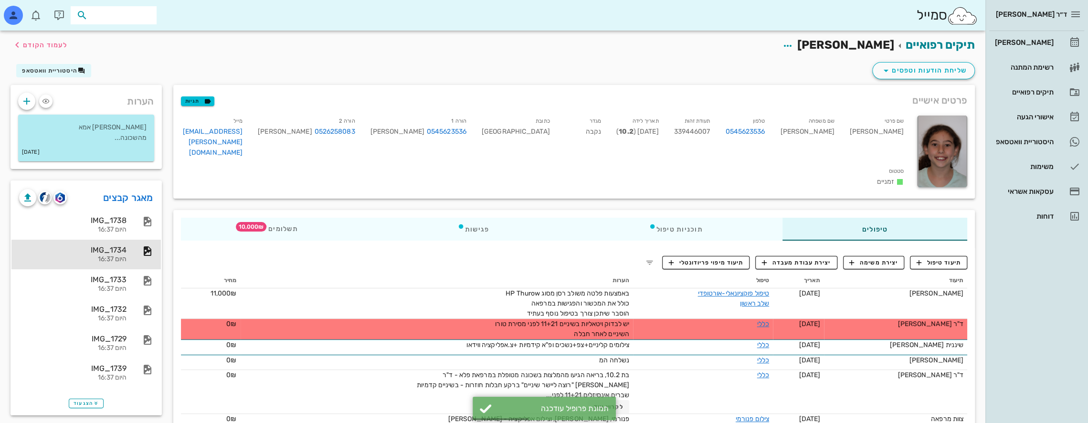
click at [111, 19] on input "text" at bounding box center [120, 15] width 61 height 12
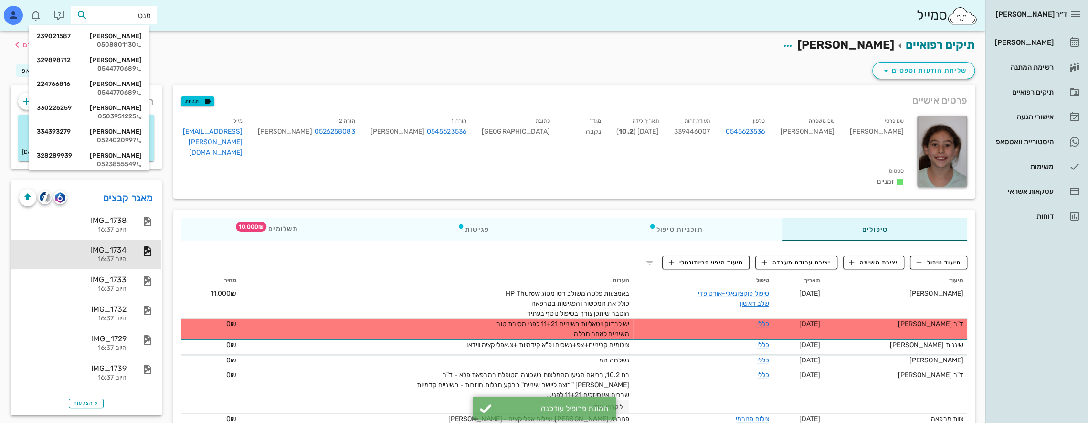
type input "מנטי"
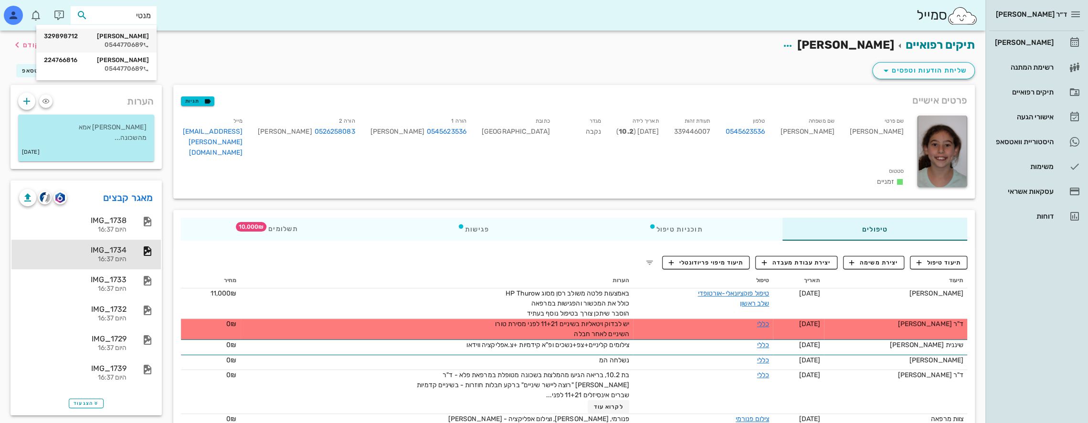
click at [115, 35] on div "[PERSON_NAME] 329898712" at bounding box center [96, 36] width 105 height 8
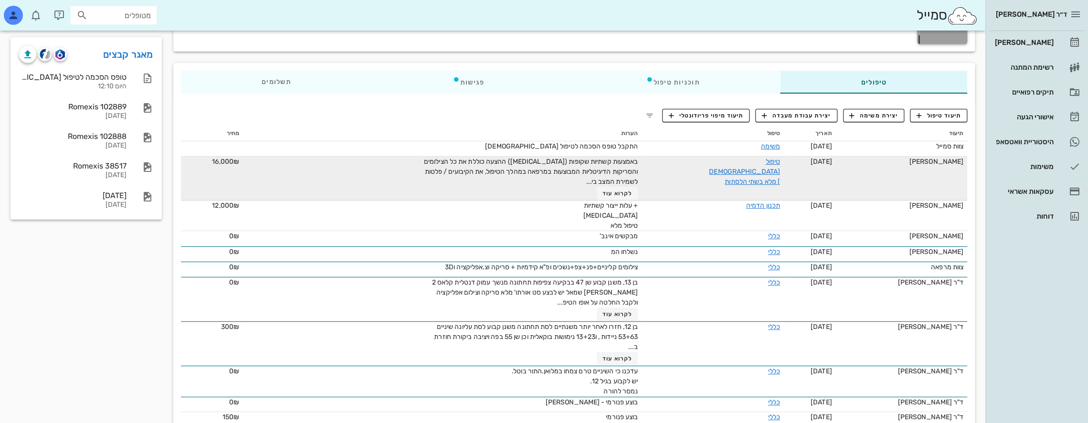
scroll to position [191, 0]
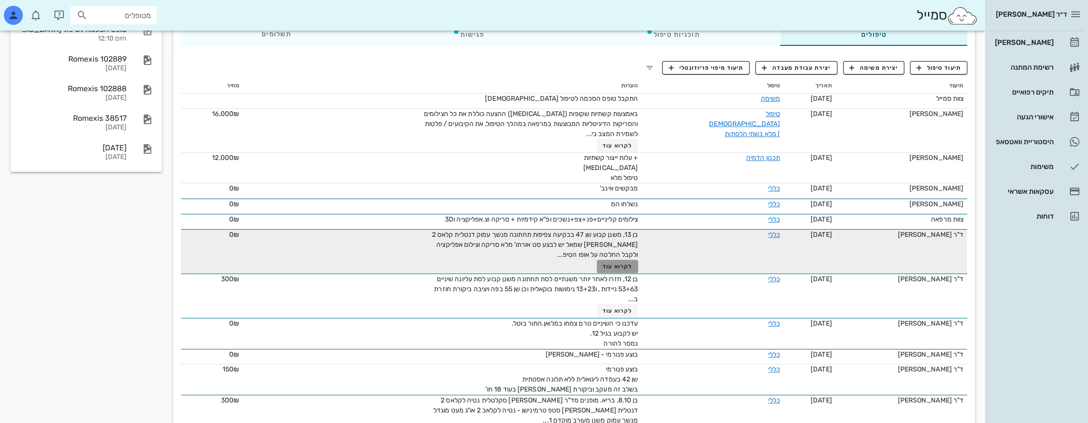
click at [609, 264] on span "לקרוא עוד" at bounding box center [617, 266] width 30 height 7
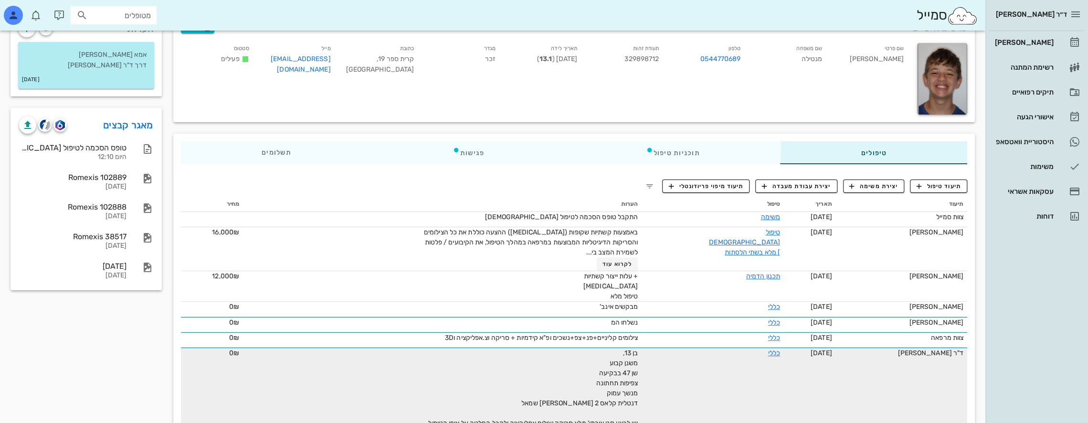
scroll to position [48, 0]
